Goal: Task Accomplishment & Management: Use online tool/utility

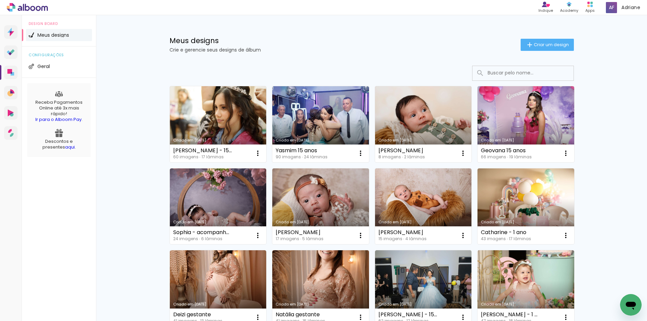
click at [223, 112] on link "Criado em [DATE]" at bounding box center [218, 124] width 97 height 76
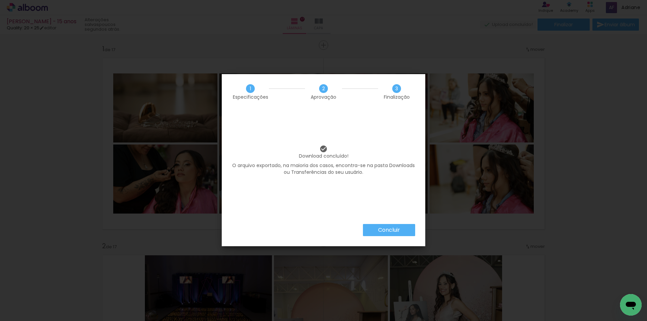
click at [401, 228] on paper-button "Concluir" at bounding box center [389, 230] width 52 height 12
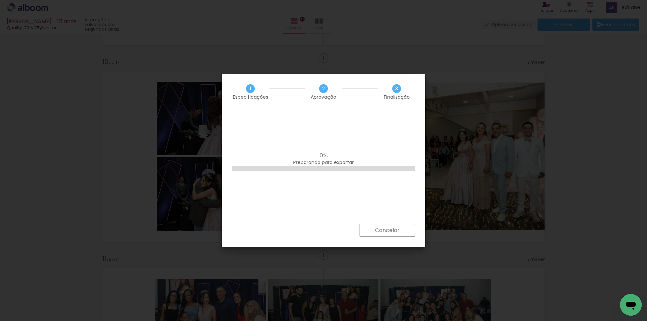
scroll to position [162, 0]
